Goal: Information Seeking & Learning: Find specific fact

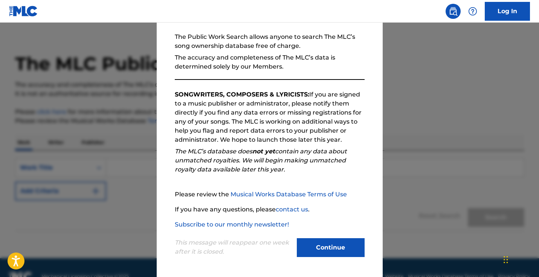
scroll to position [13, 0]
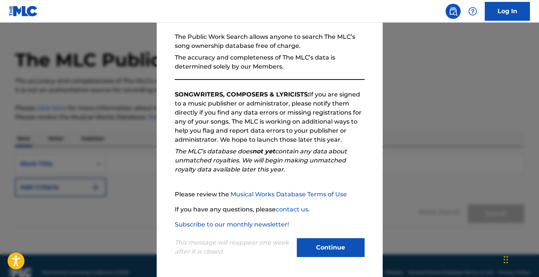
click at [330, 258] on div "Continue" at bounding box center [331, 248] width 68 height 21
click at [327, 248] on button "Continue" at bounding box center [331, 247] width 68 height 19
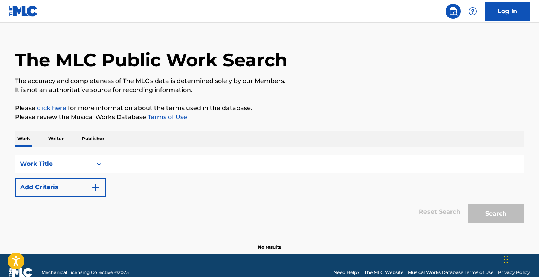
click at [153, 160] on input "Search Form" at bounding box center [315, 164] width 418 height 18
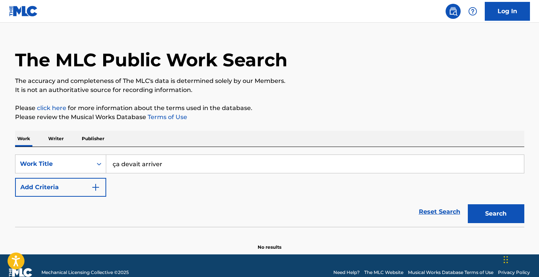
type input "ça devait arriver"
click at [91, 193] on button "Add Criteria" at bounding box center [60, 187] width 91 height 19
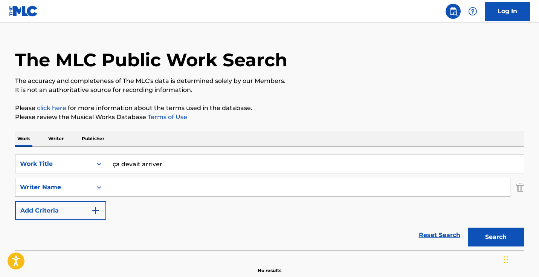
click at [146, 189] on input "Search Form" at bounding box center [308, 187] width 404 height 18
paste input "[PERSON_NAME] Jalcy"
click at [499, 237] on button "Search" at bounding box center [496, 236] width 56 height 19
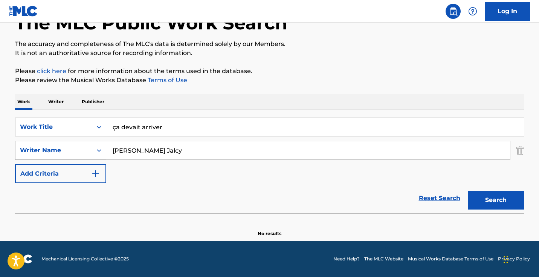
drag, startPoint x: 140, startPoint y: 150, endPoint x: 101, endPoint y: 150, distance: 39.2
click at [101, 150] on div "SearchWithCriteriaccf8d6f7-98a4-4523-b592-6a913c1229c9 Writer Name [PERSON_NAME]" at bounding box center [269, 150] width 509 height 19
click at [135, 149] on input "Jalcy" at bounding box center [308, 150] width 404 height 18
type input "[PERSON_NAME]"
click at [468, 191] on button "Search" at bounding box center [496, 200] width 56 height 19
